Goal: Browse casually: Explore the website without a specific task or goal

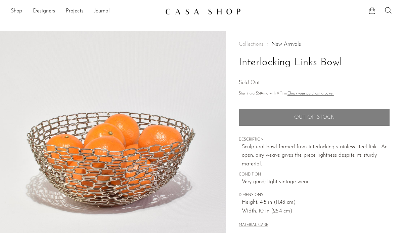
click at [15, 10] on link "Shop" at bounding box center [16, 11] width 11 height 9
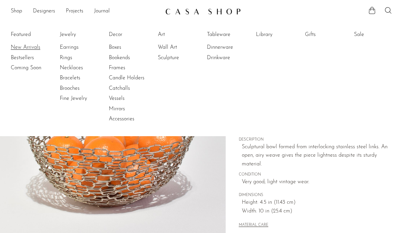
click at [19, 45] on link "New Arrivals" at bounding box center [36, 47] width 50 height 7
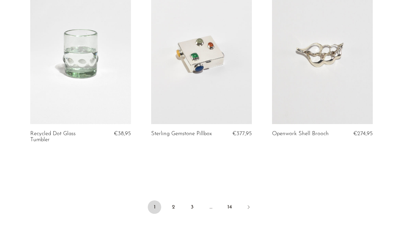
scroll to position [2003, 0]
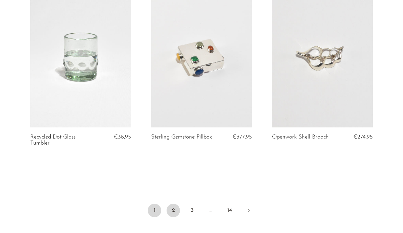
click at [174, 211] on link "2" at bounding box center [173, 209] width 13 height 13
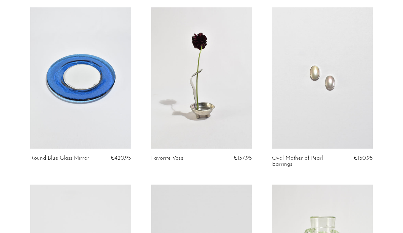
scroll to position [1096, 0]
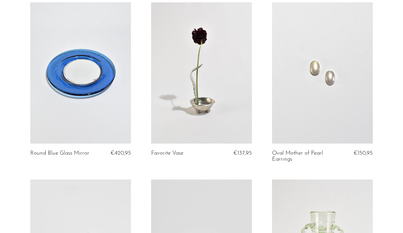
click at [366, 114] on link at bounding box center [322, 72] width 101 height 141
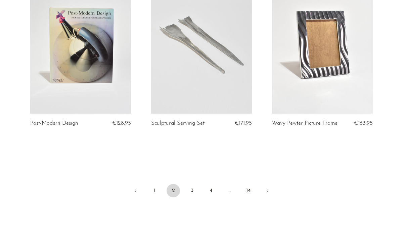
scroll to position [2015, 0]
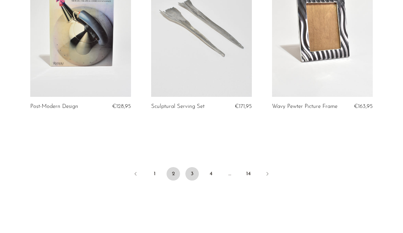
click at [187, 177] on link "3" at bounding box center [191, 173] width 13 height 13
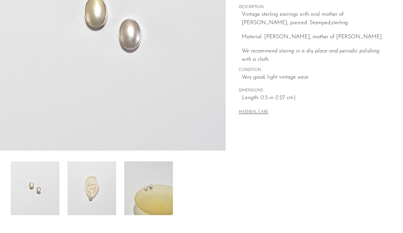
scroll to position [133, 0]
click at [104, 188] on img at bounding box center [91, 188] width 49 height 54
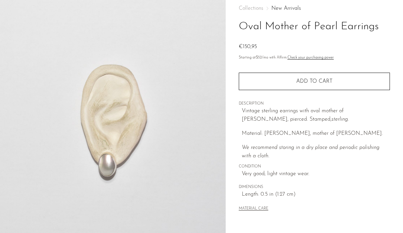
scroll to position [35, 0]
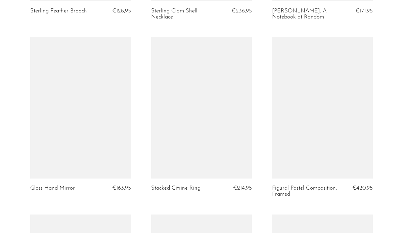
scroll to position [1777, 0]
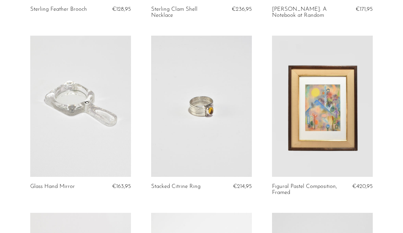
click at [77, 109] on link at bounding box center [80, 106] width 101 height 141
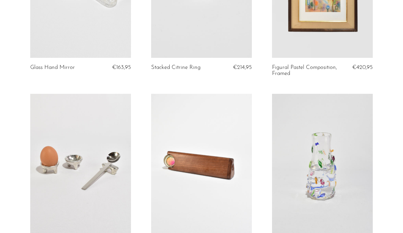
scroll to position [2001, 0]
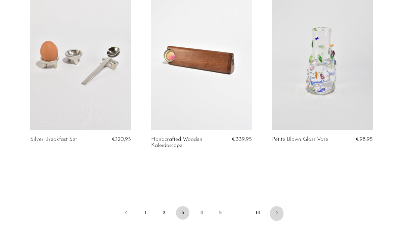
click at [272, 207] on link "Next" at bounding box center [276, 213] width 13 height 15
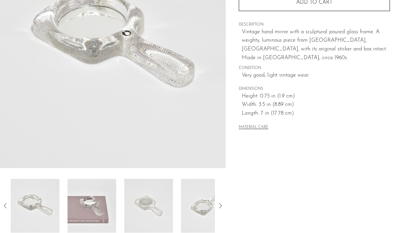
scroll to position [116, 0]
click at [84, 196] on img at bounding box center [91, 205] width 49 height 54
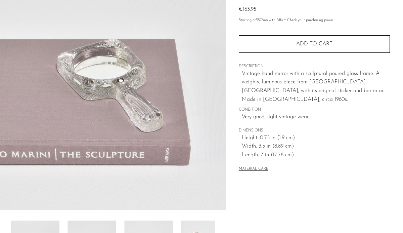
scroll to position [72, 0]
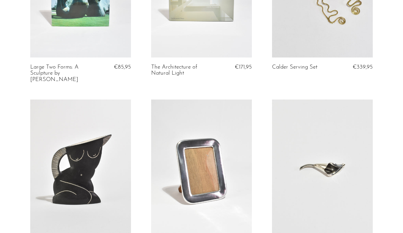
scroll to position [1308, 0]
